Goal: Transaction & Acquisition: Purchase product/service

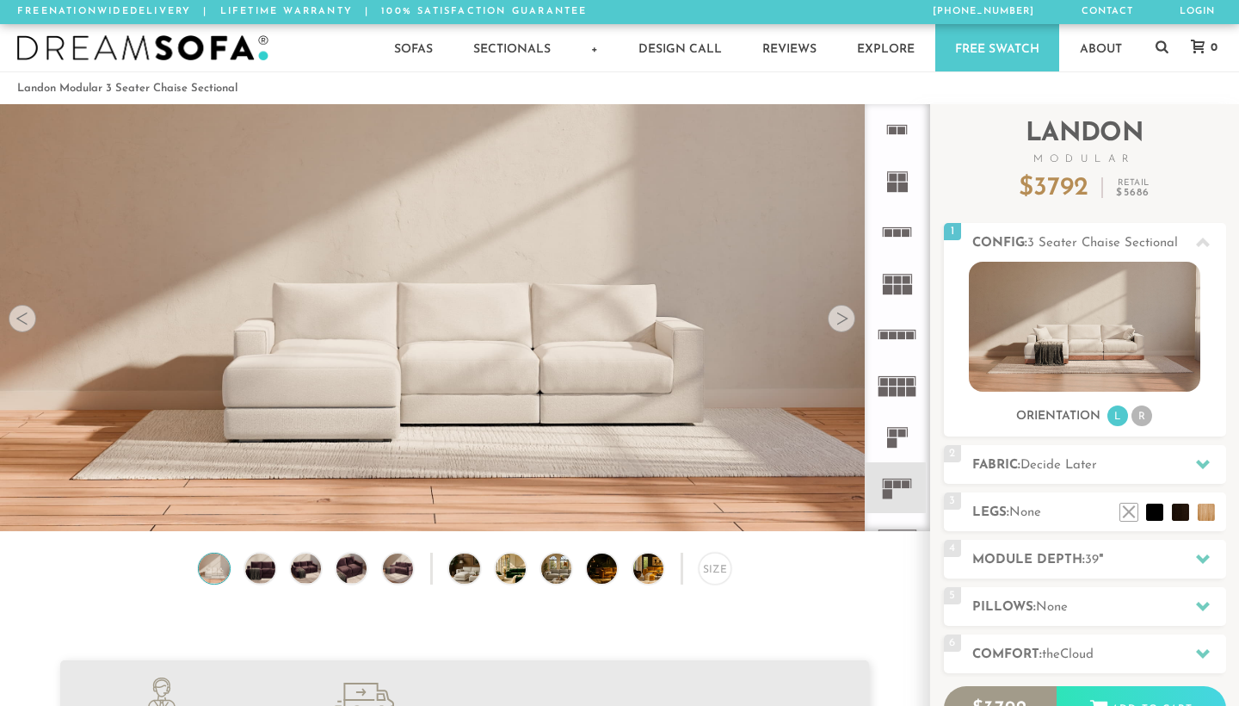
scroll to position [18918, 1239]
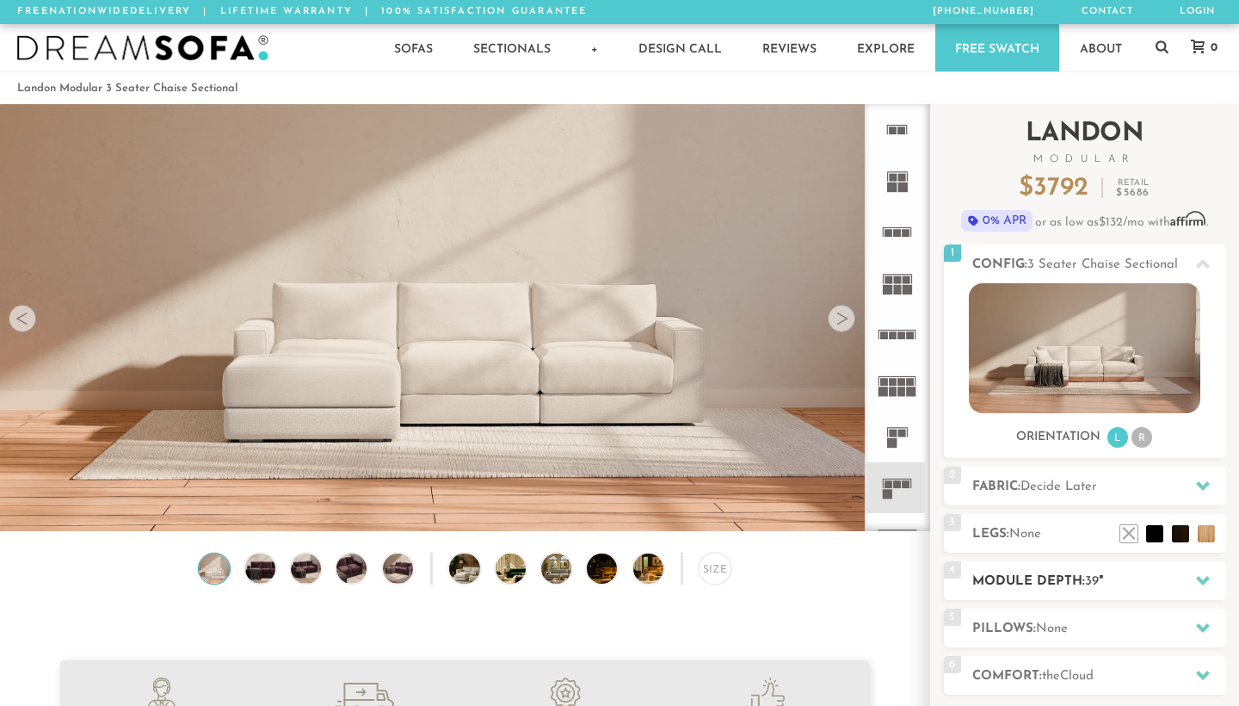
click at [1179, 577] on h2 "Module Depth: 39 "" at bounding box center [1100, 581] width 254 height 20
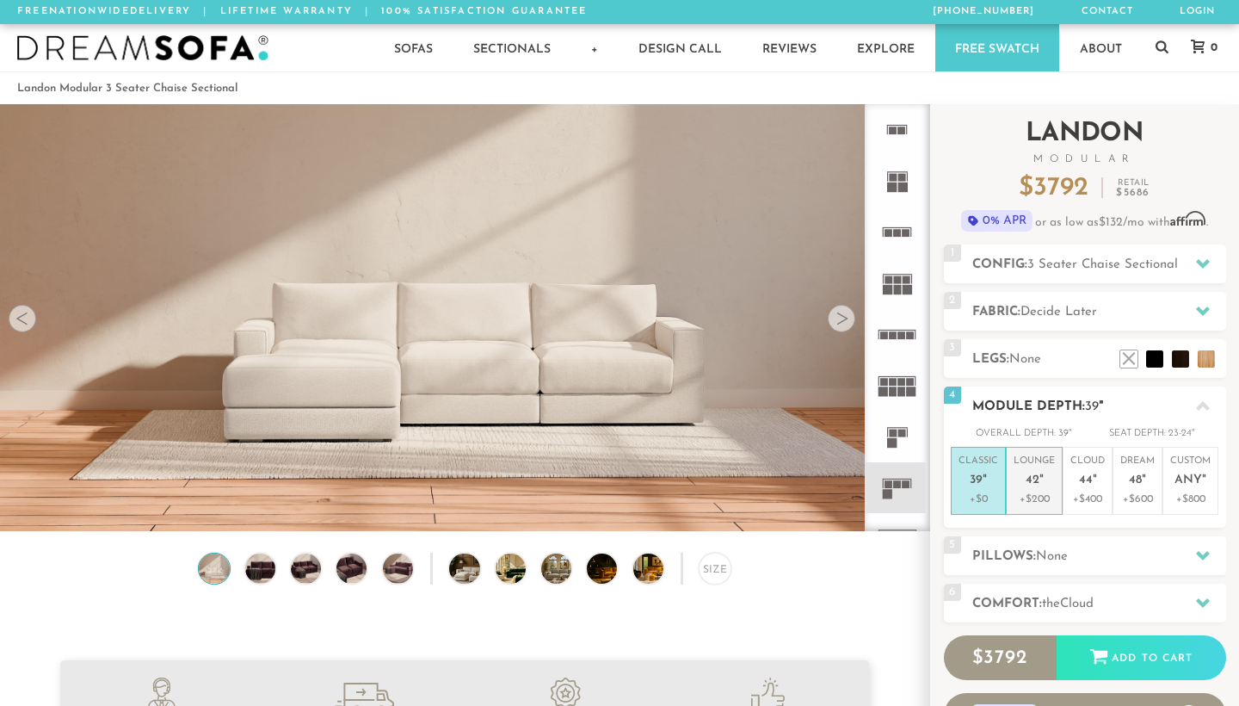
click at [1035, 488] on p "Lounge 42 "" at bounding box center [1034, 472] width 41 height 37
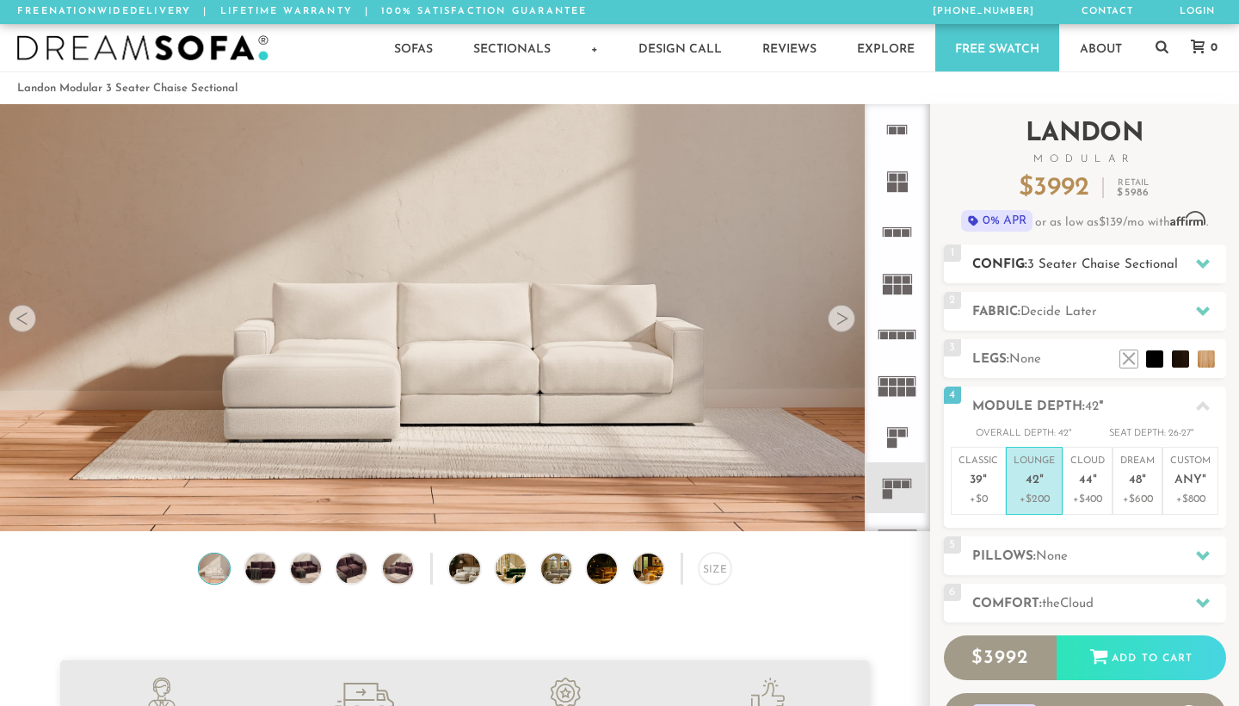
click at [1087, 261] on span "3 Seater Chaise Sectional" at bounding box center [1103, 264] width 151 height 13
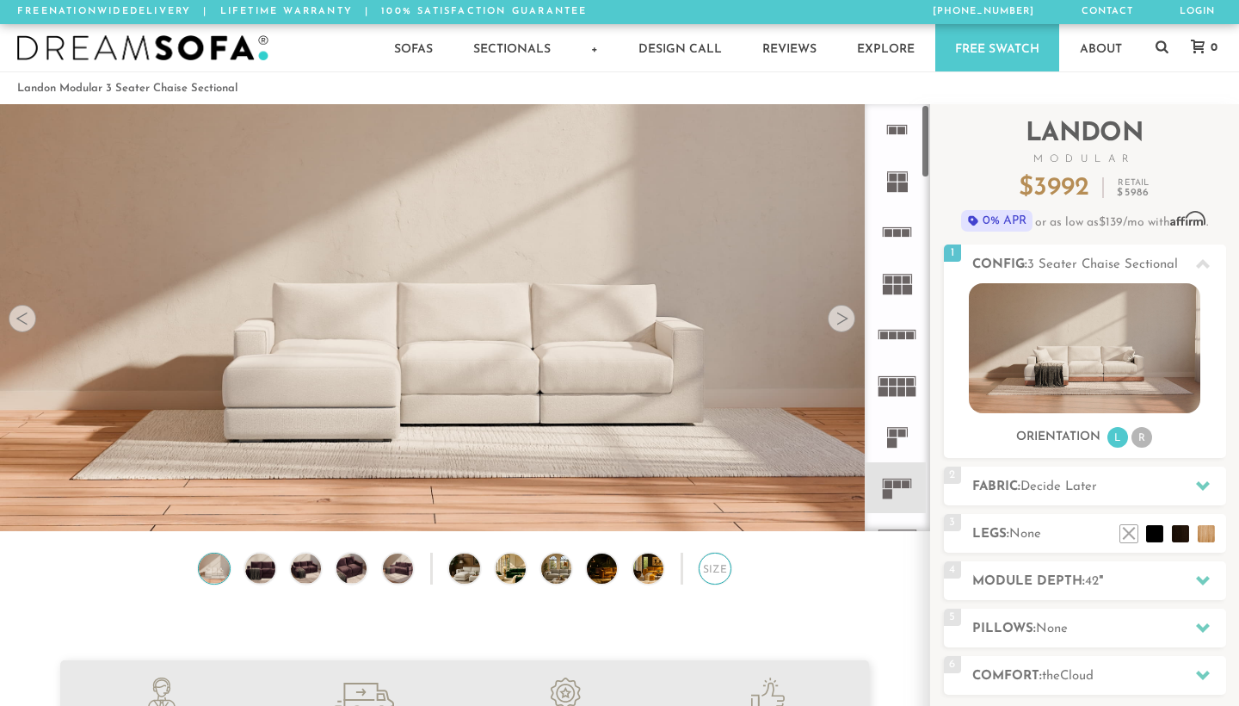
click at [719, 565] on div "Size" at bounding box center [715, 569] width 32 height 32
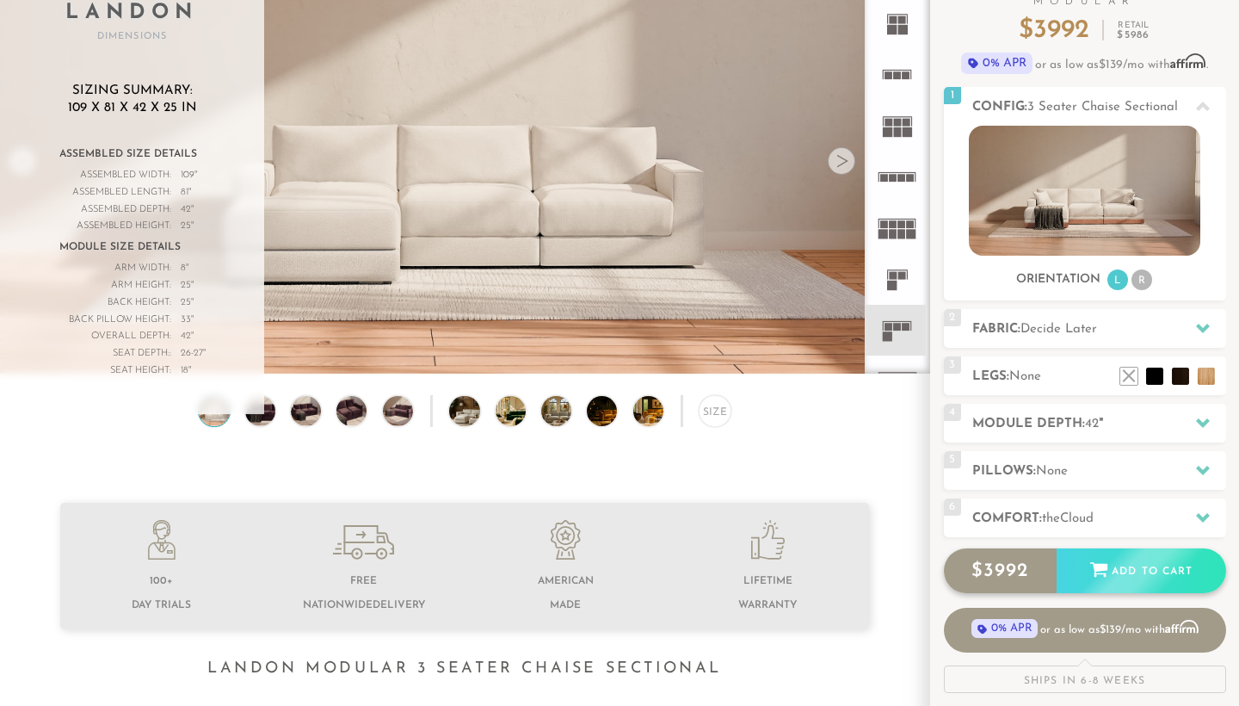
scroll to position [201, 0]
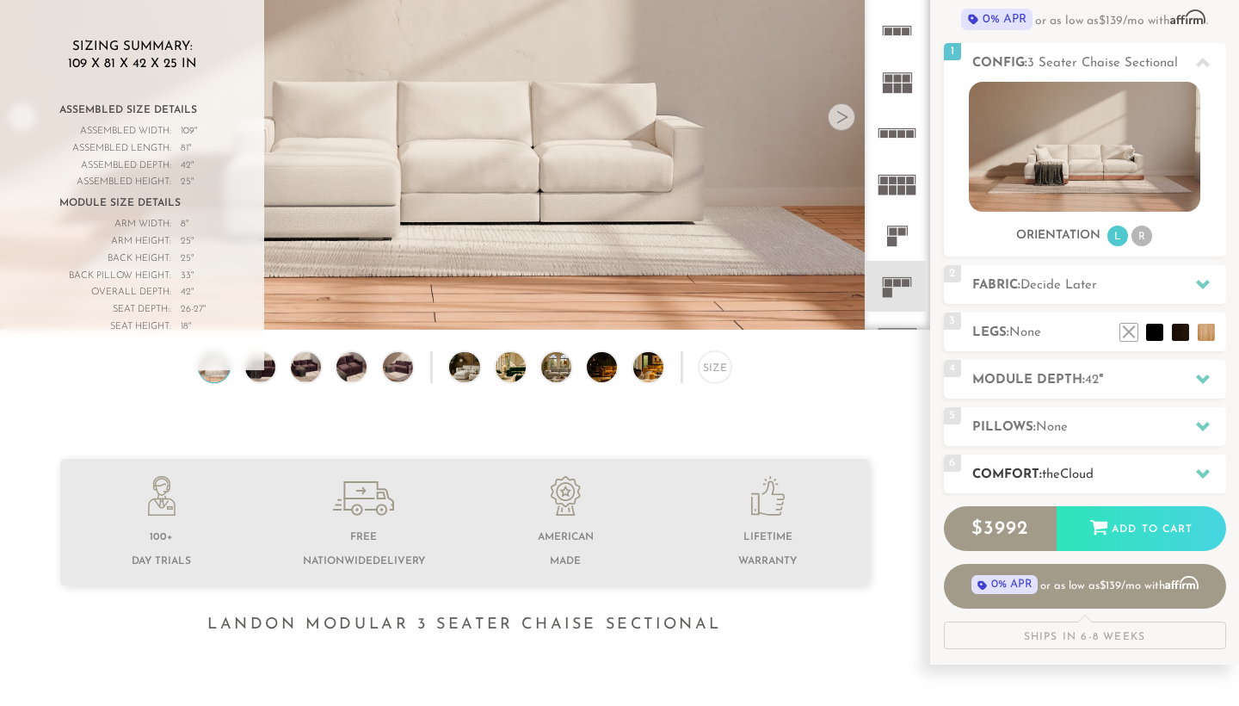
click at [1045, 473] on h2 "Comfort: the Cloud" at bounding box center [1100, 475] width 254 height 20
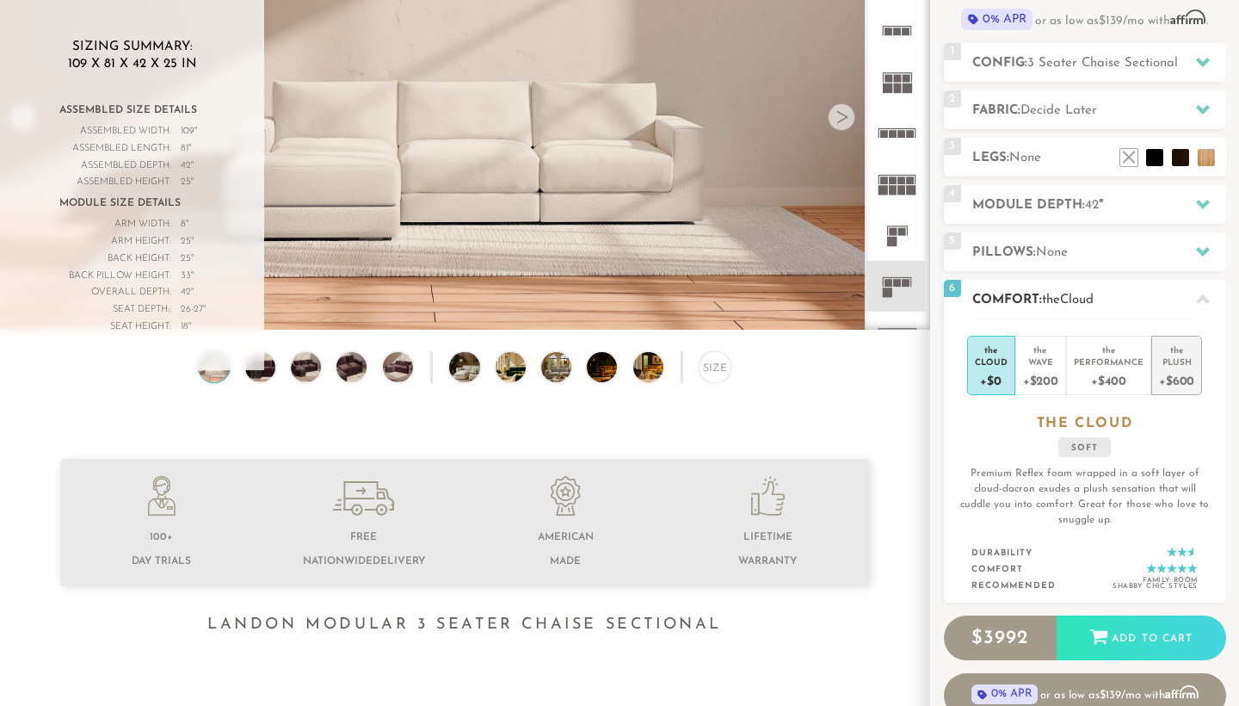
click at [1177, 373] on div "+$600" at bounding box center [1176, 380] width 35 height 25
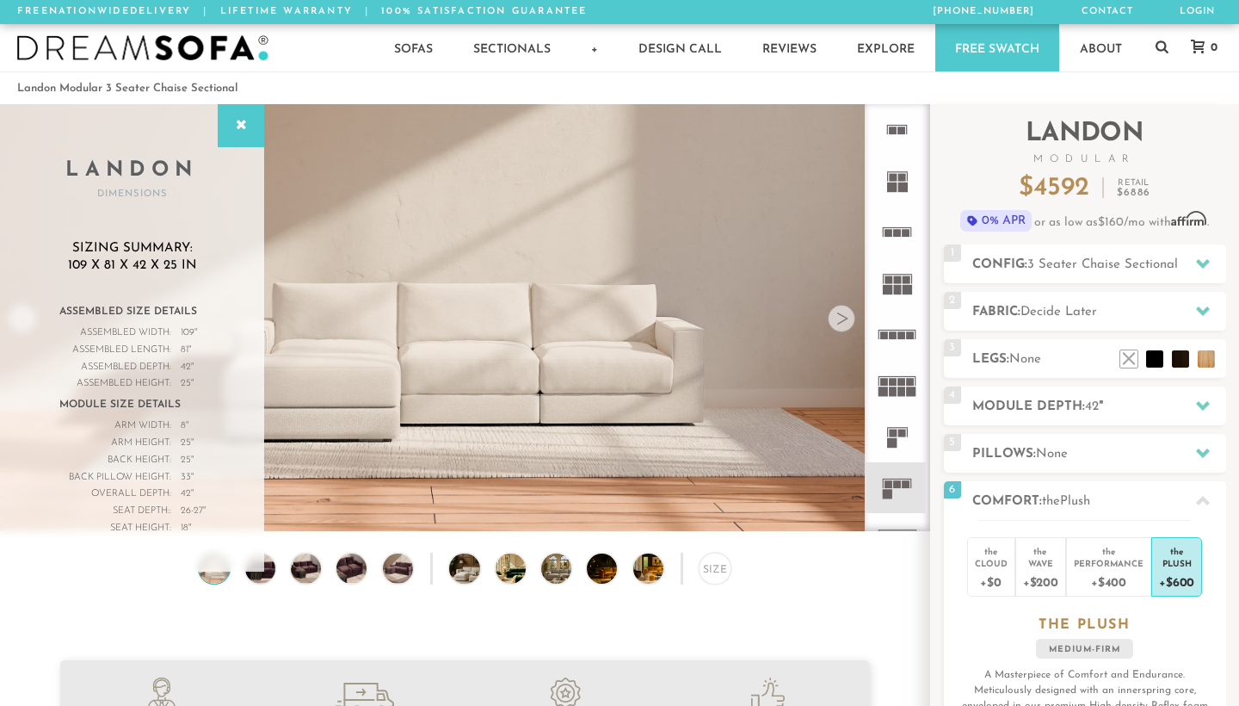
scroll to position [0, 0]
click at [1090, 267] on span "3 Seater Chaise Sectional" at bounding box center [1103, 264] width 151 height 13
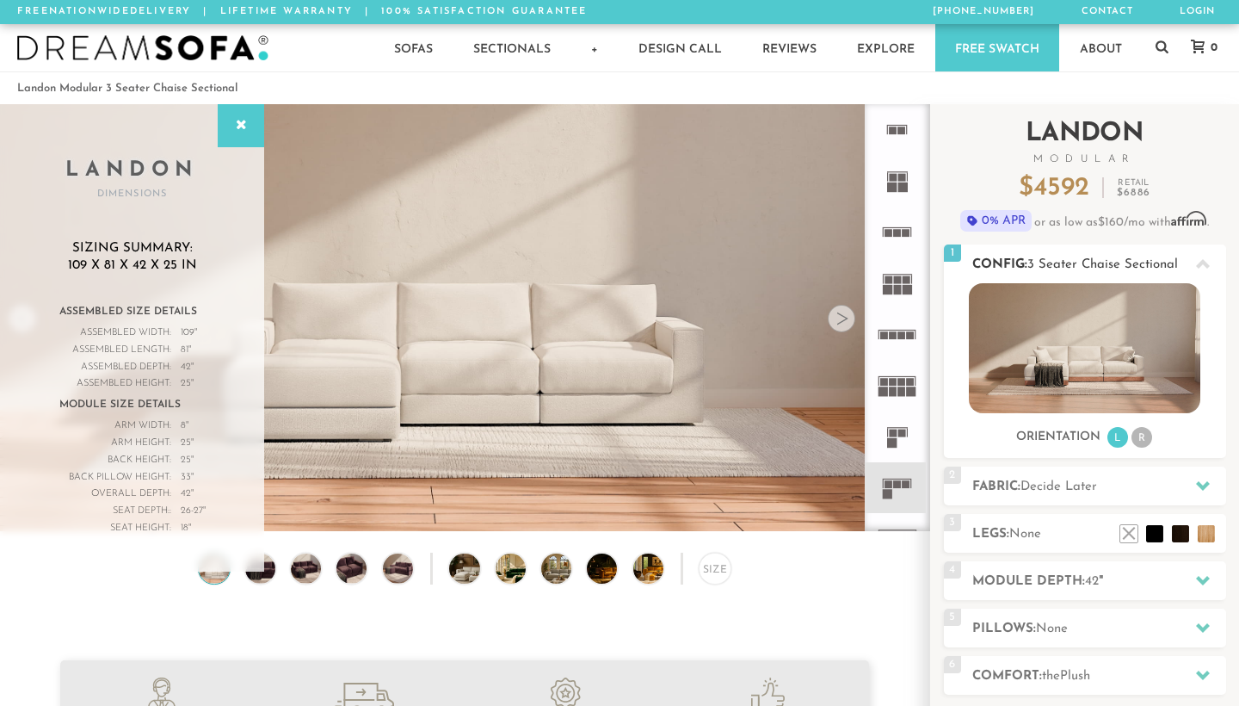
click at [1106, 283] on img at bounding box center [1085, 348] width 232 height 130
click at [899, 337] on rect at bounding box center [903, 335] width 8 height 8
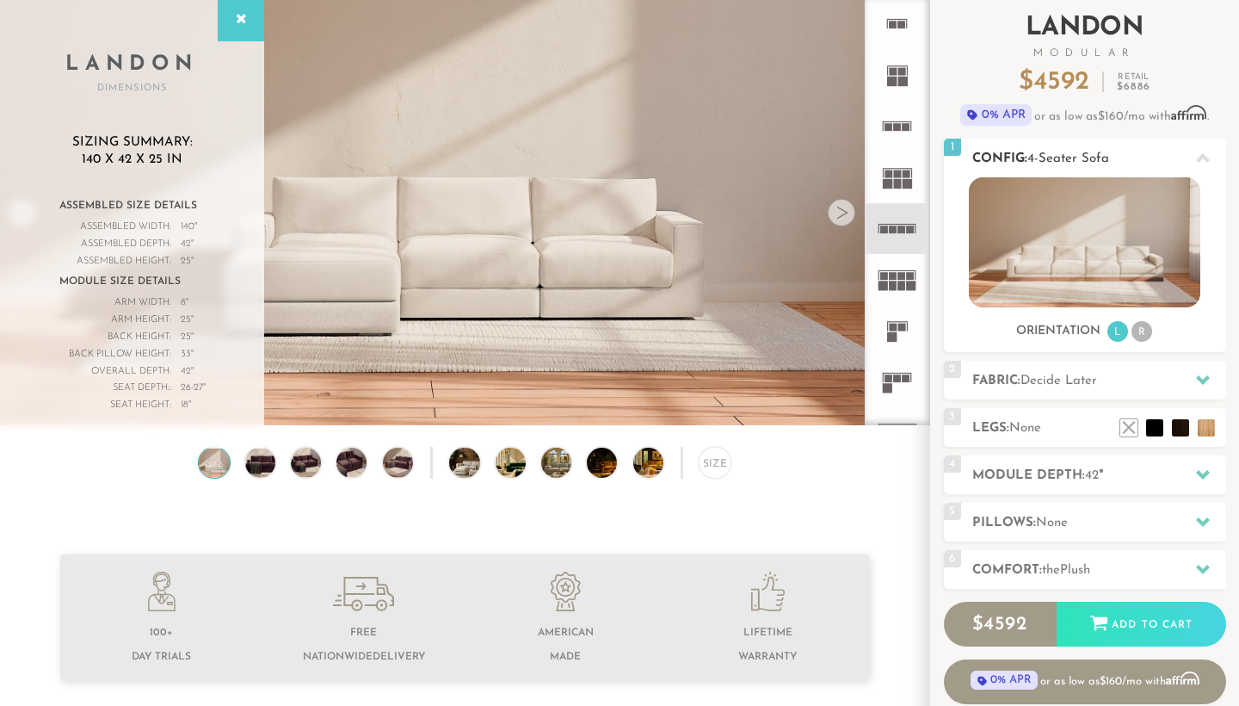
scroll to position [120, 0]
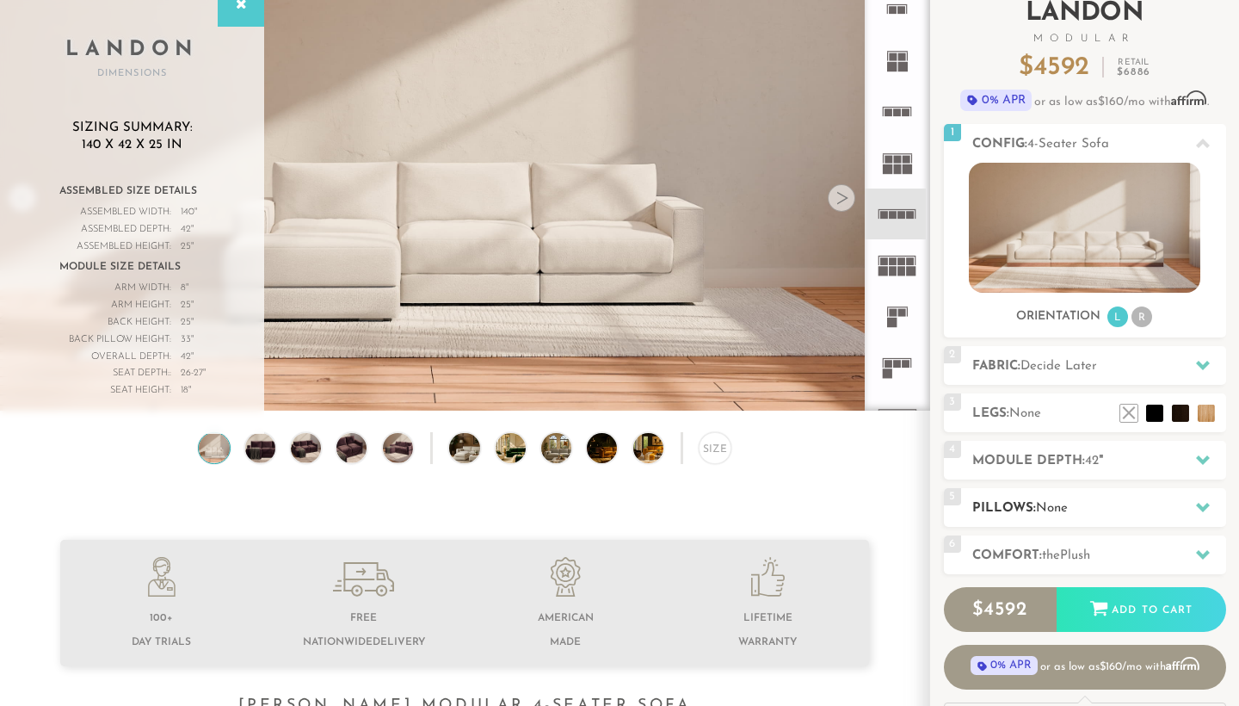
click at [1140, 519] on div "5 Pillows: None" at bounding box center [1085, 507] width 282 height 39
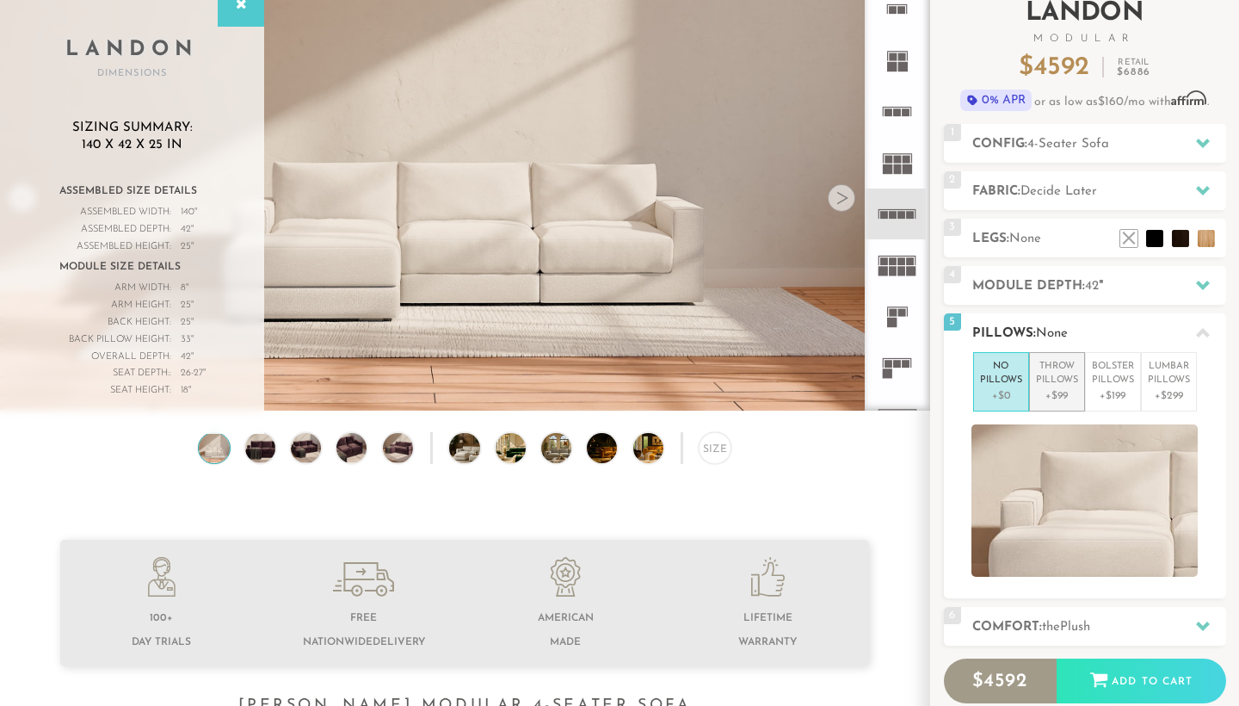
click at [1041, 380] on p "Throw Pillows" at bounding box center [1057, 374] width 42 height 28
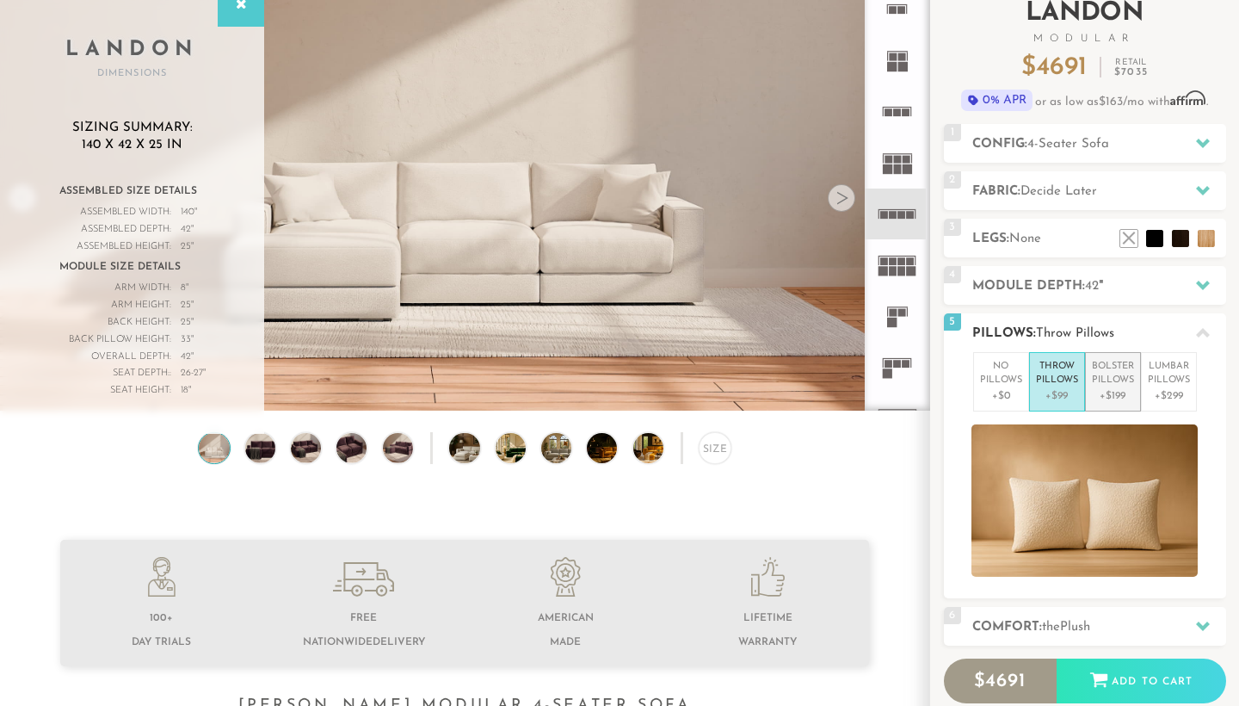
click at [1115, 382] on p "Bolster Pillows" at bounding box center [1113, 374] width 42 height 28
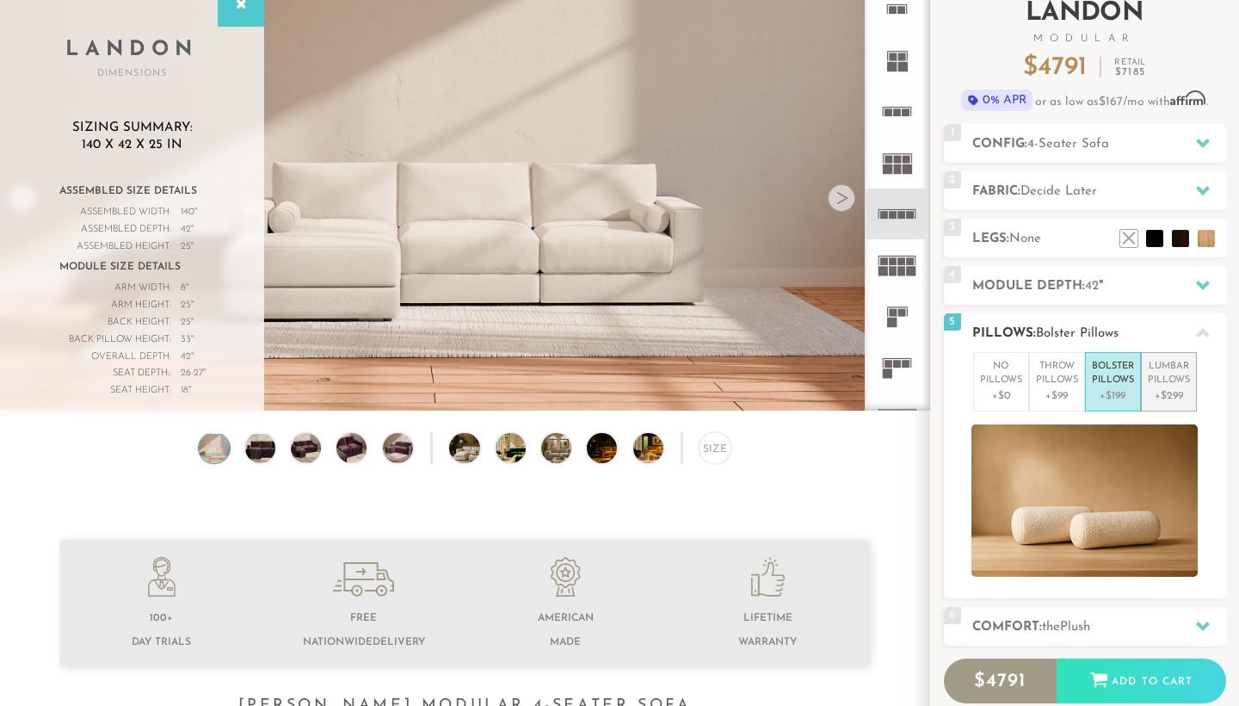
click at [1179, 386] on p "Lumbar Pillows" at bounding box center [1169, 374] width 42 height 28
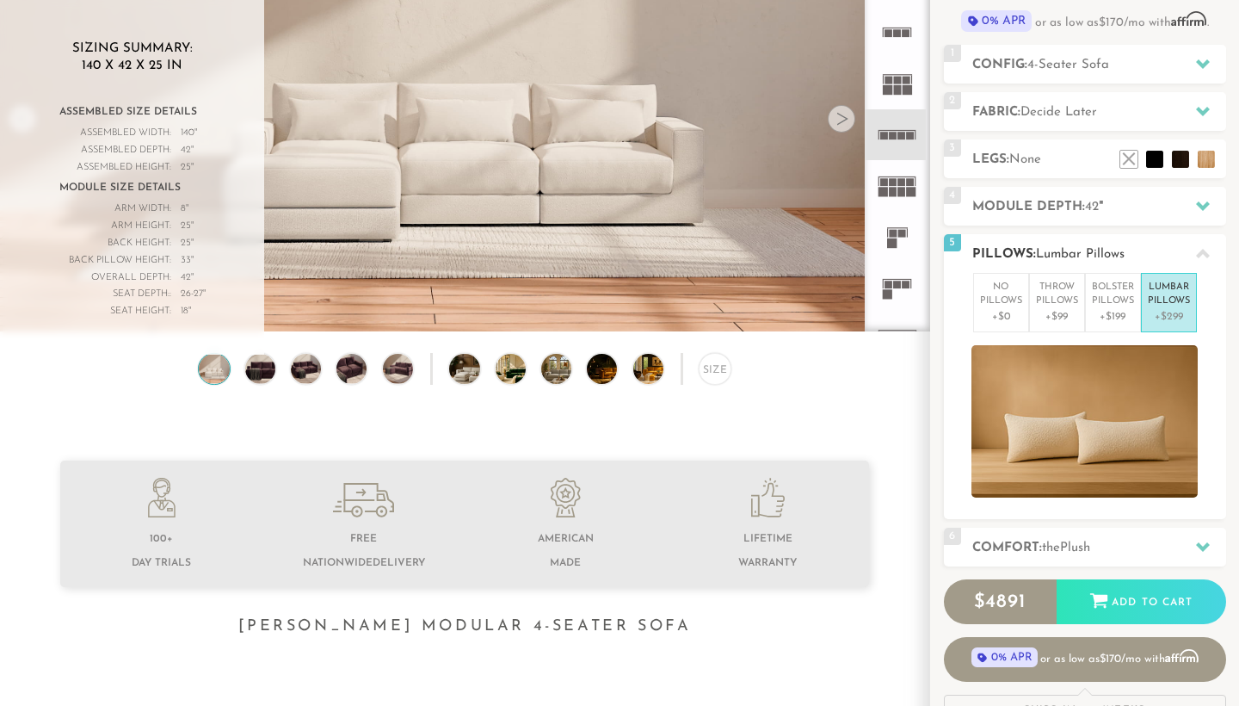
scroll to position [191, 0]
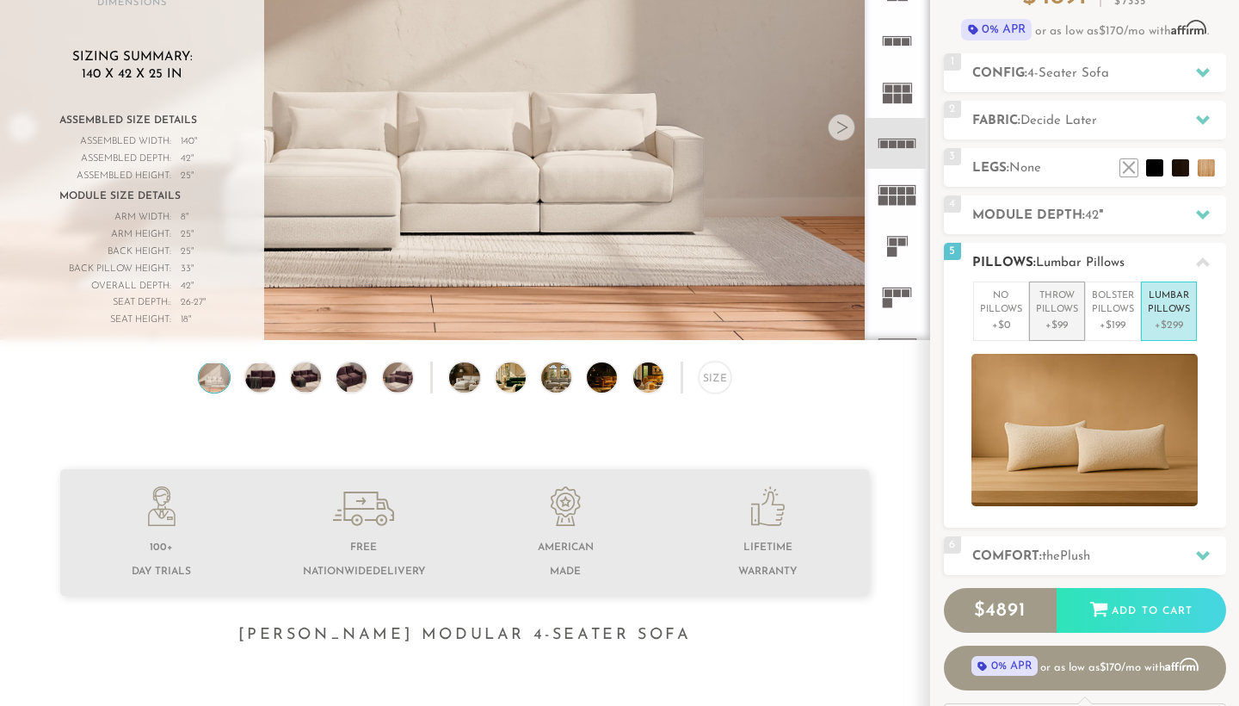
click at [1060, 318] on p "+$99" at bounding box center [1057, 325] width 42 height 15
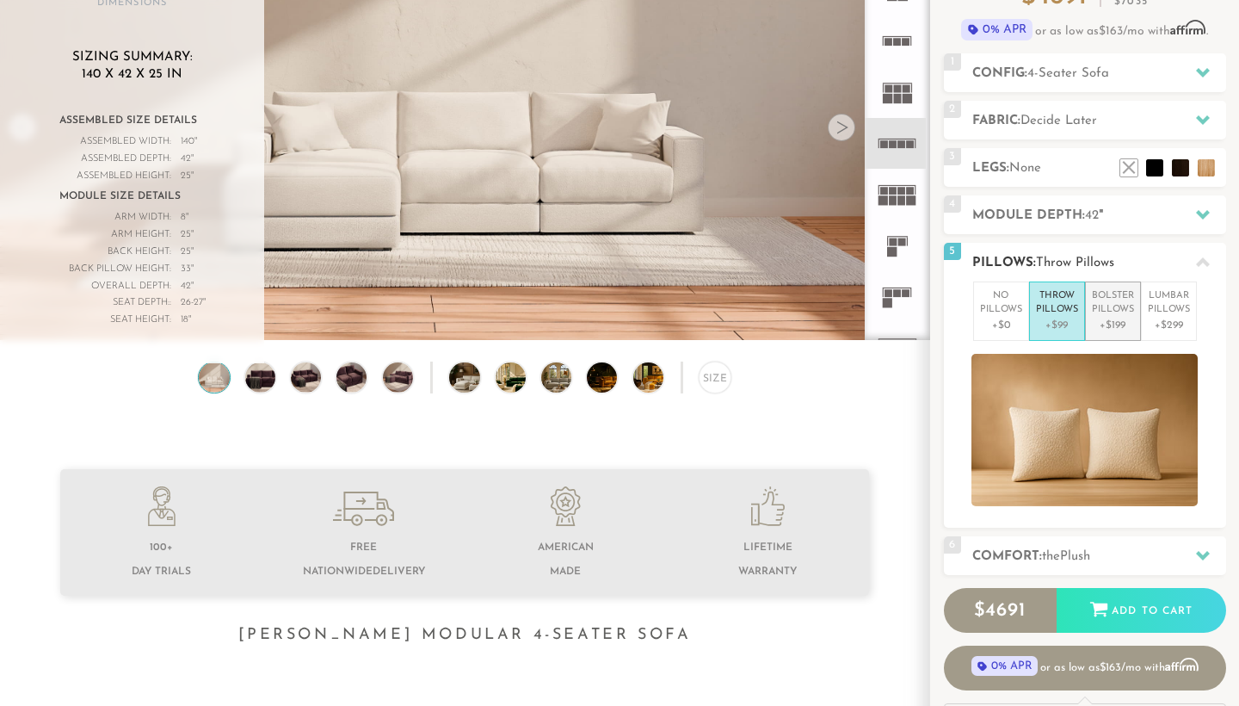
click at [1118, 321] on p "+$199" at bounding box center [1113, 325] width 42 height 15
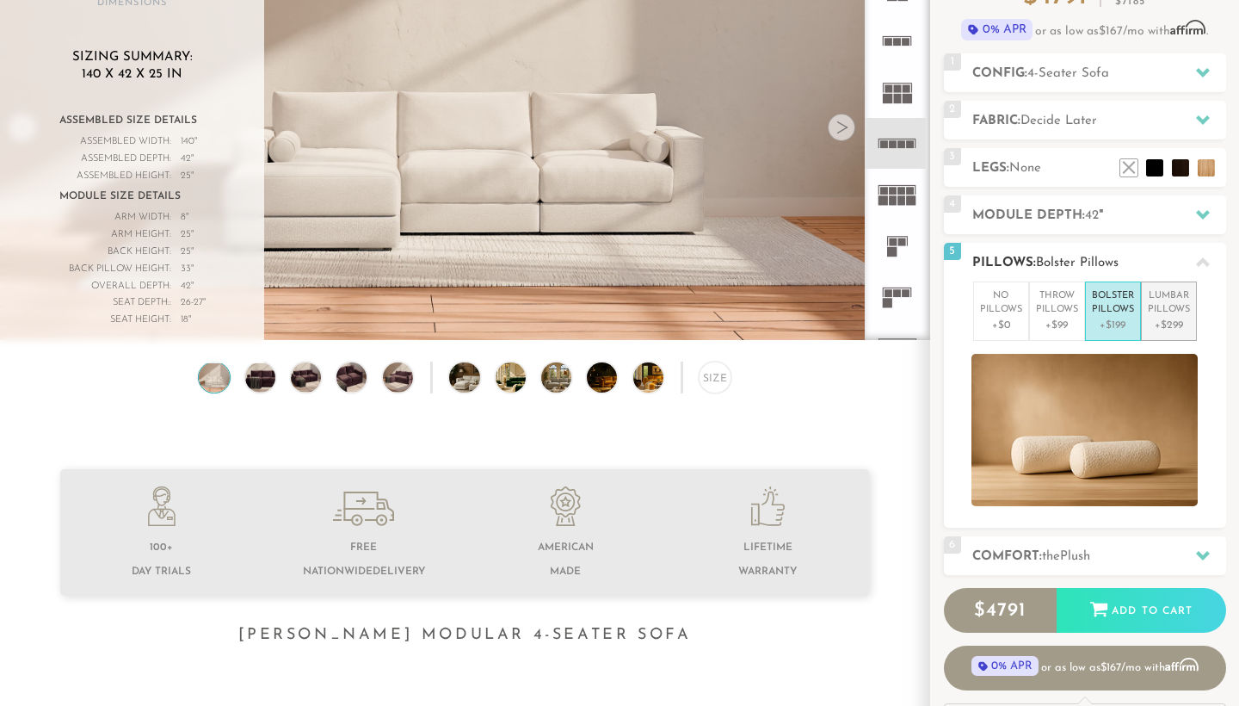
click at [1181, 324] on p "+$299" at bounding box center [1169, 325] width 42 height 15
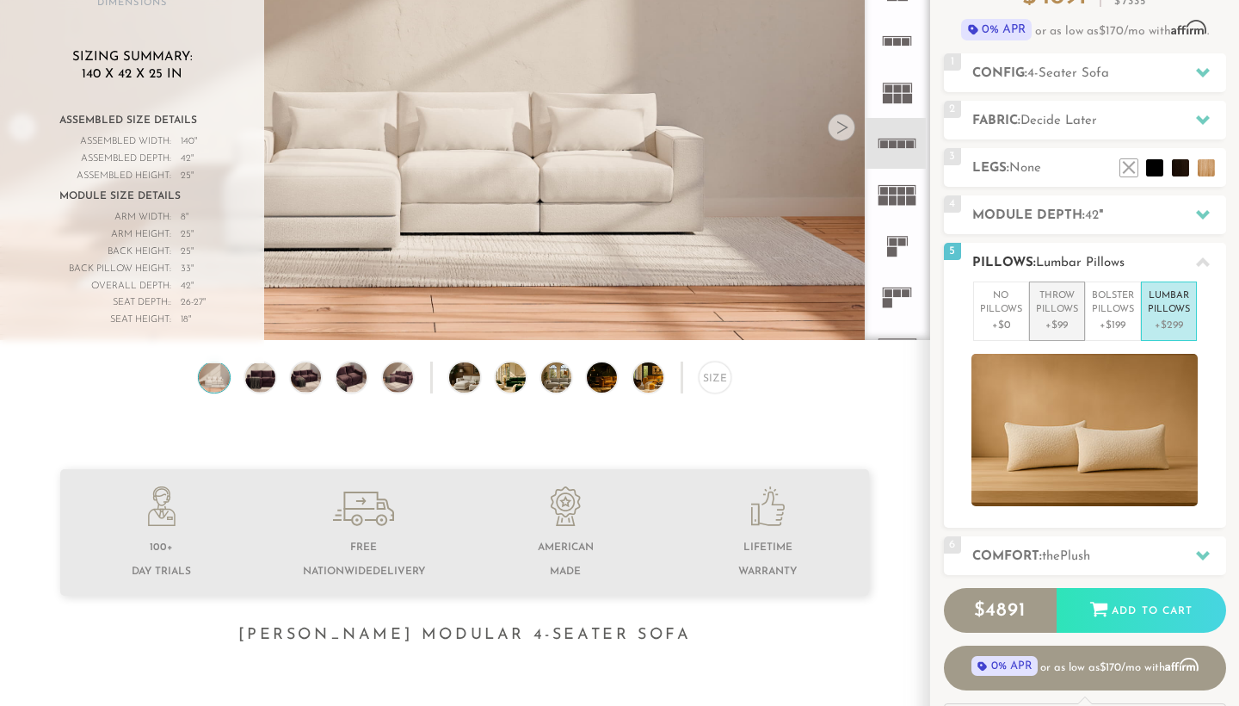
click at [1057, 313] on p "Throw Pillows" at bounding box center [1057, 303] width 42 height 28
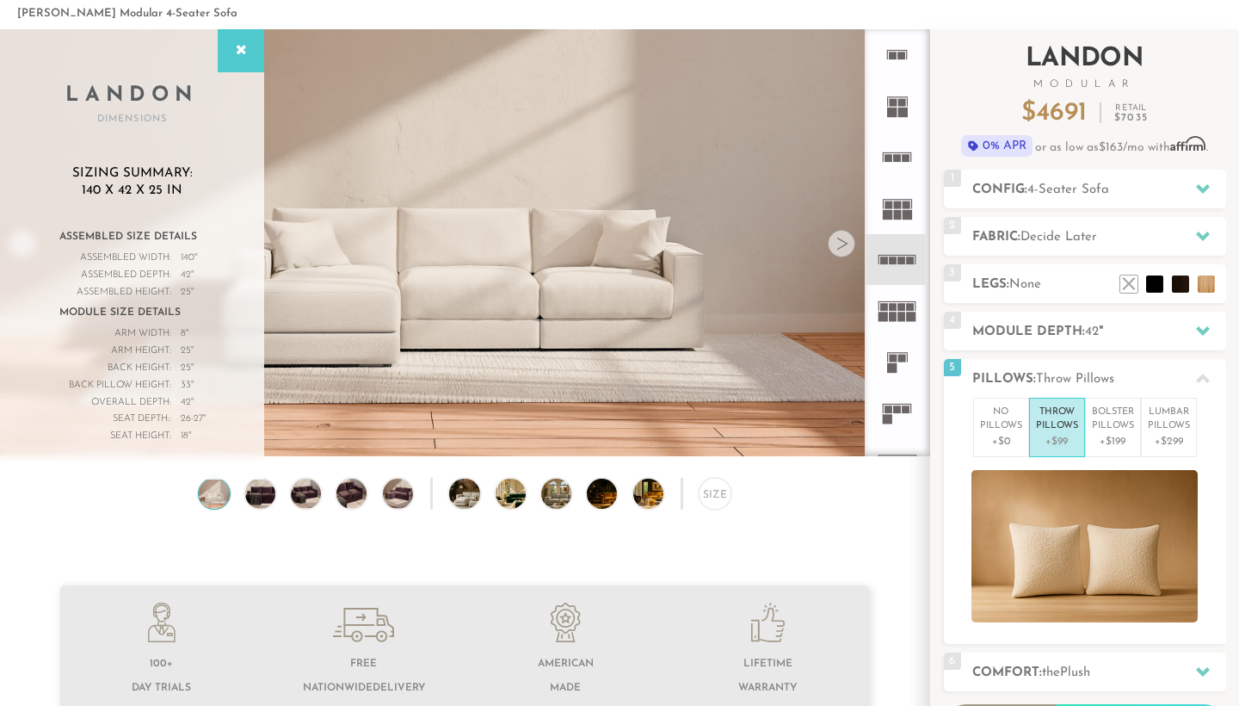
scroll to position [75, 0]
click at [714, 497] on div "Size" at bounding box center [715, 494] width 32 height 32
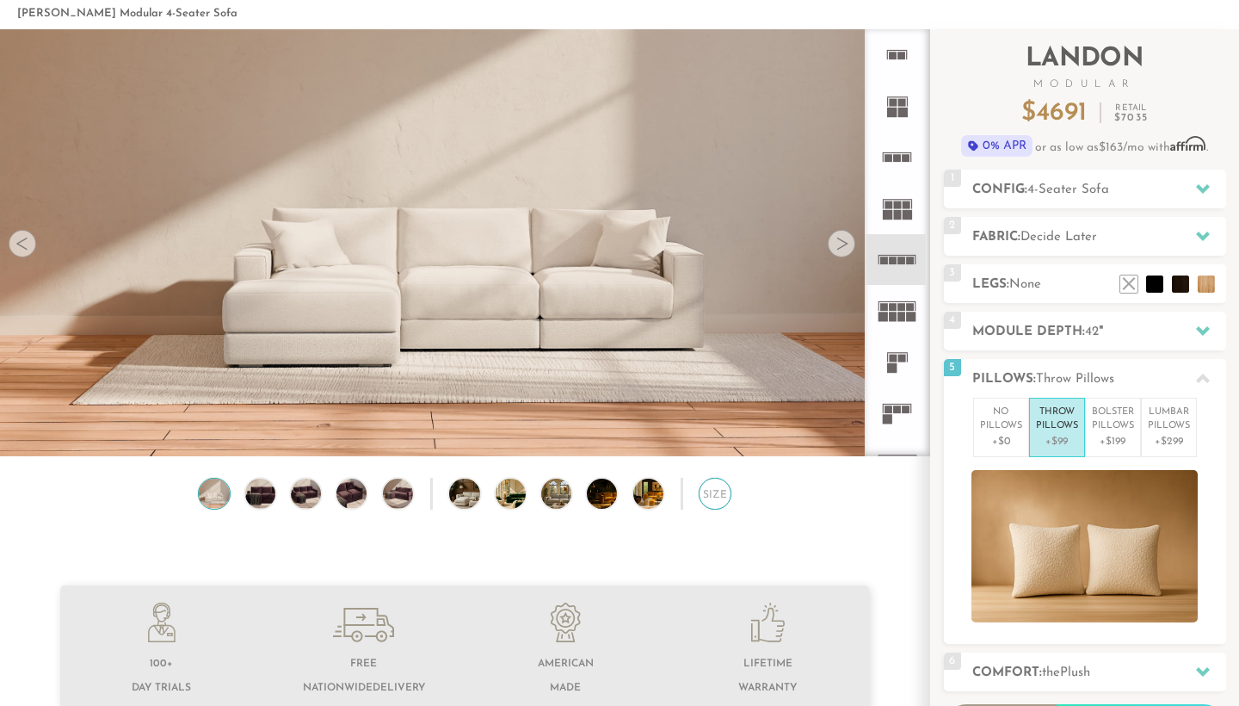
click at [714, 497] on div "Size" at bounding box center [715, 494] width 32 height 32
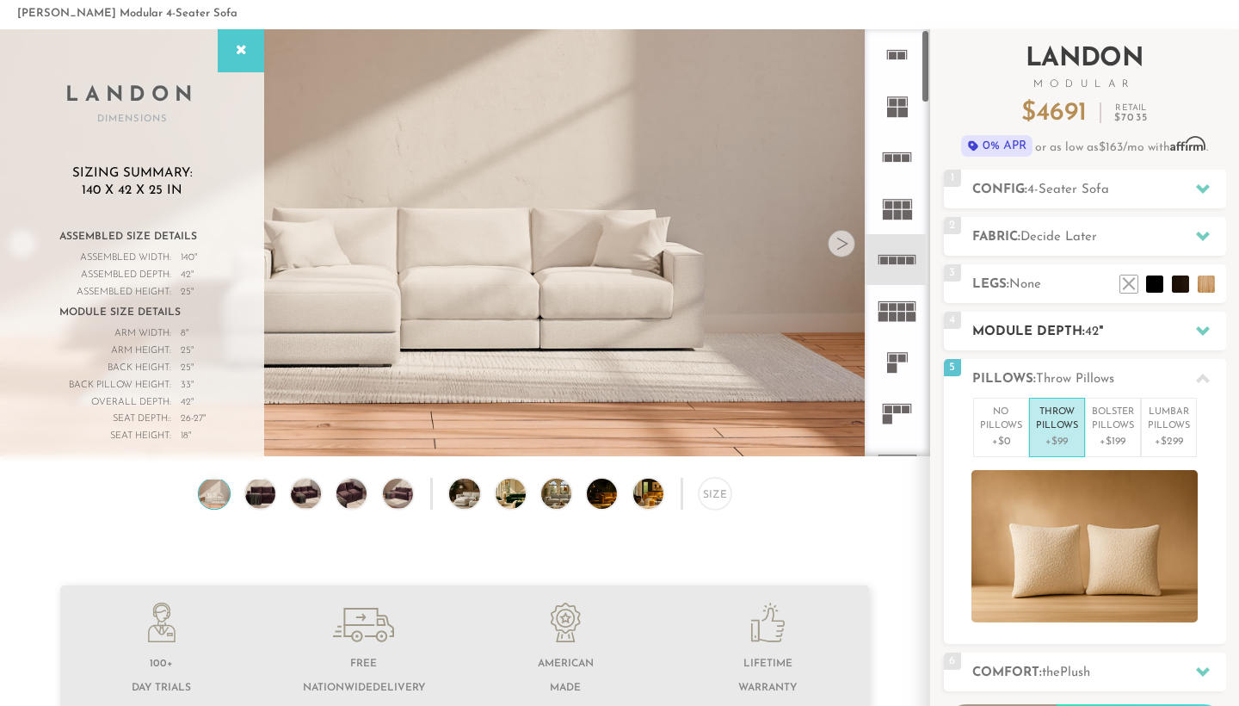
click at [1060, 331] on h2 "Module Depth: 42 "" at bounding box center [1100, 332] width 254 height 20
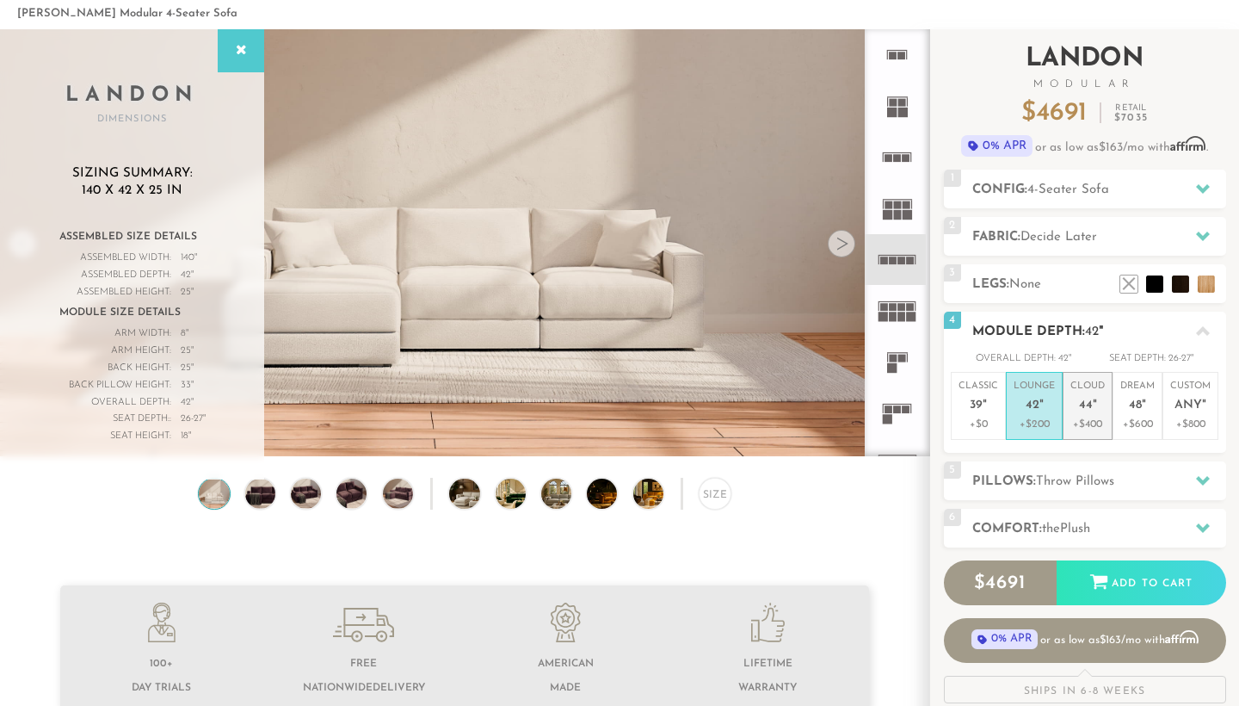
click at [1088, 417] on p "+$400" at bounding box center [1088, 424] width 34 height 15
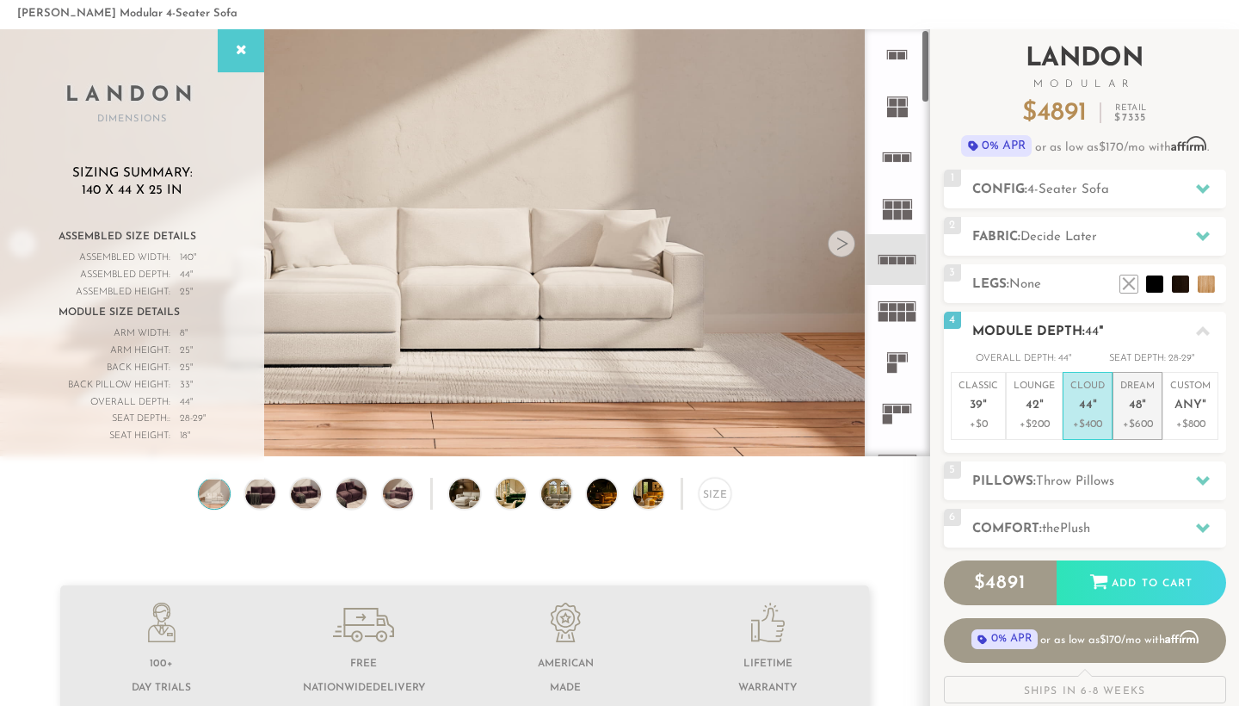
click at [1141, 409] on span "48" at bounding box center [1135, 405] width 13 height 15
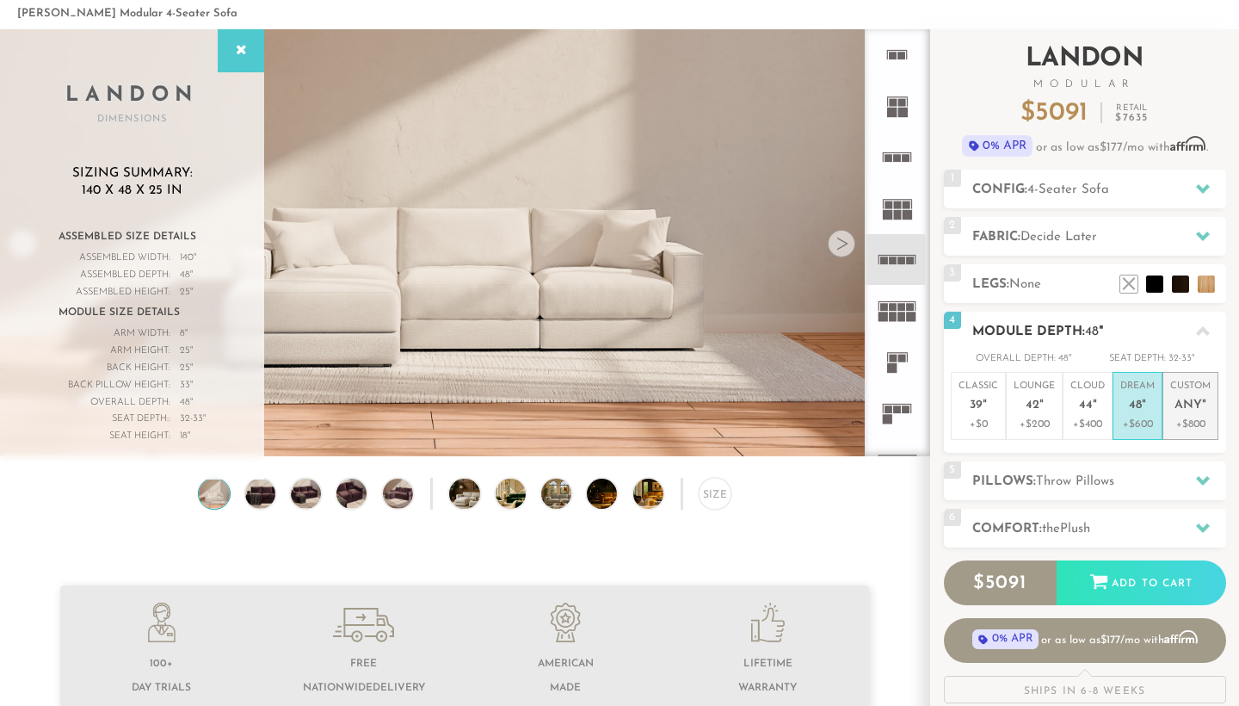
click at [1199, 414] on p "Custom Any "" at bounding box center [1191, 398] width 40 height 37
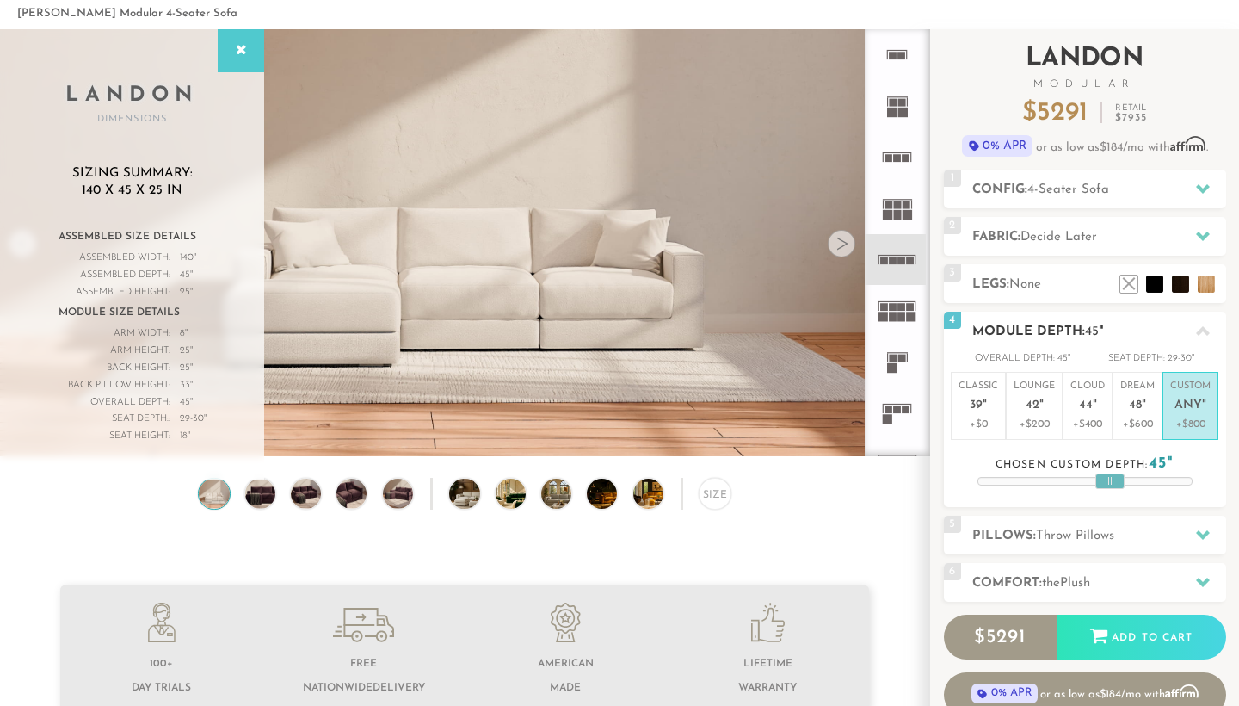
drag, startPoint x: 1089, startPoint y: 480, endPoint x: 1152, endPoint y: 486, distance: 63.1
click at [1125, 486] on div at bounding box center [1110, 480] width 29 height 15
drag, startPoint x: 1152, startPoint y: 486, endPoint x: 1217, endPoint y: 484, distance: 65.5
click at [1217, 484] on div "Overall Depth: 51 " Seat Depth: 35-36 " Classic 39 " +$0 Lounge 42 " +$200 Clou…" at bounding box center [1085, 418] width 282 height 136
drag, startPoint x: 1194, startPoint y: 479, endPoint x: 1142, endPoint y: 482, distance: 51.7
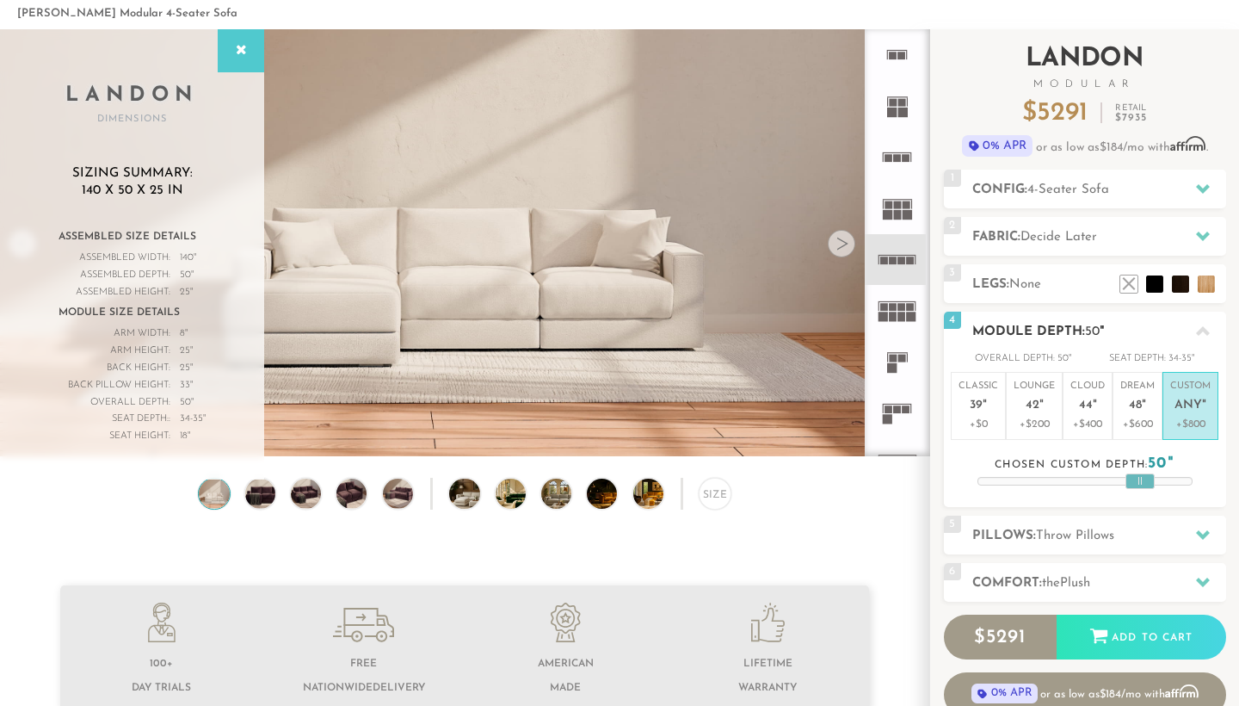
click at [1142, 482] on div at bounding box center [1140, 480] width 29 height 15
click at [1075, 232] on span "Decide Later" at bounding box center [1059, 237] width 77 height 13
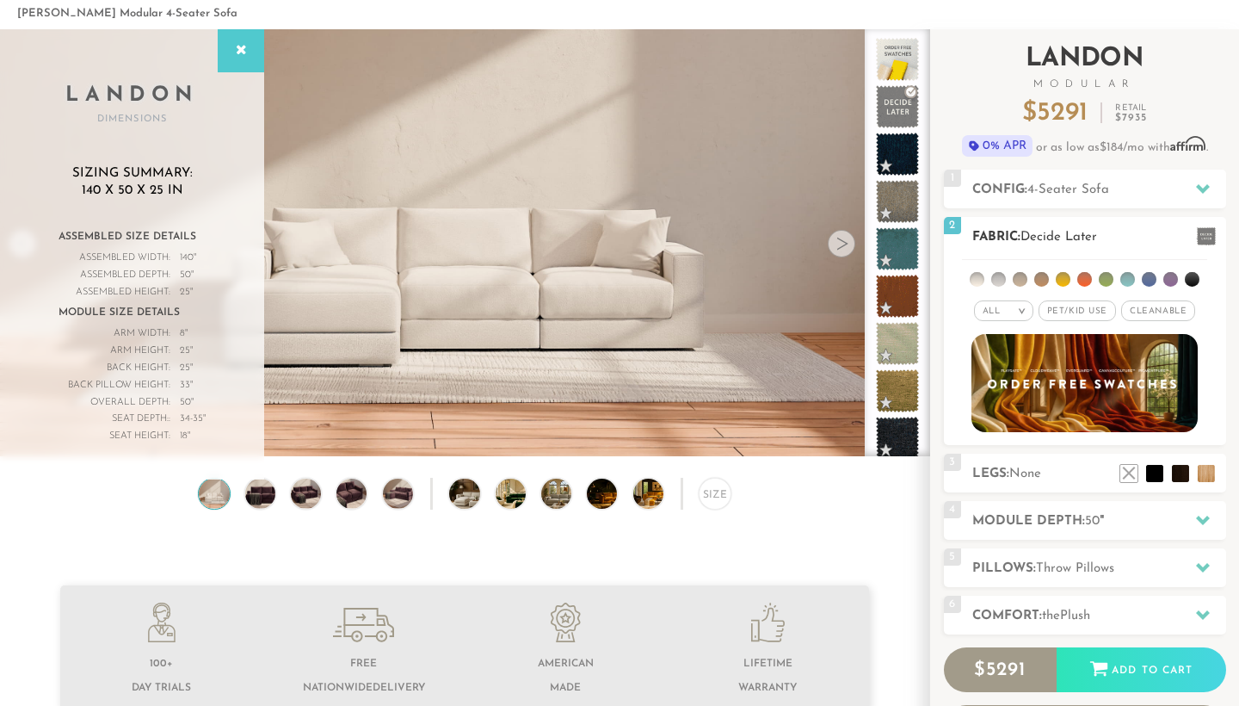
click at [1076, 312] on span "Pet/Kid Use x" at bounding box center [1077, 310] width 77 height 21
click at [1158, 311] on span "Cleanable x" at bounding box center [1164, 310] width 74 height 21
click at [901, 50] on span at bounding box center [898, 60] width 54 height 54
